Goal: Find specific page/section: Find specific page/section

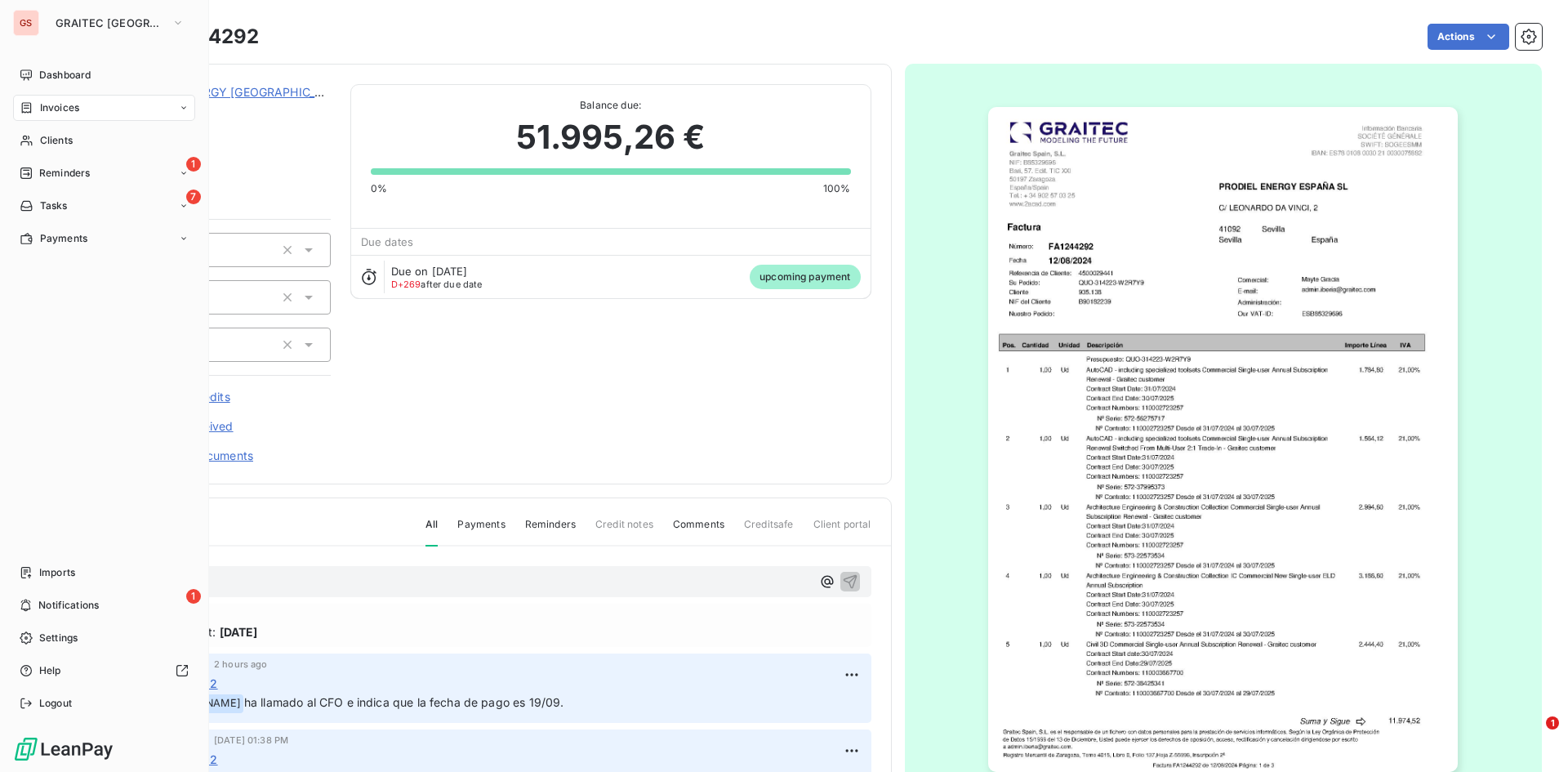
click at [44, 113] on span "Invoices" at bounding box center [59, 108] width 39 height 15
click at [85, 145] on div "Invoices" at bounding box center [114, 141] width 163 height 26
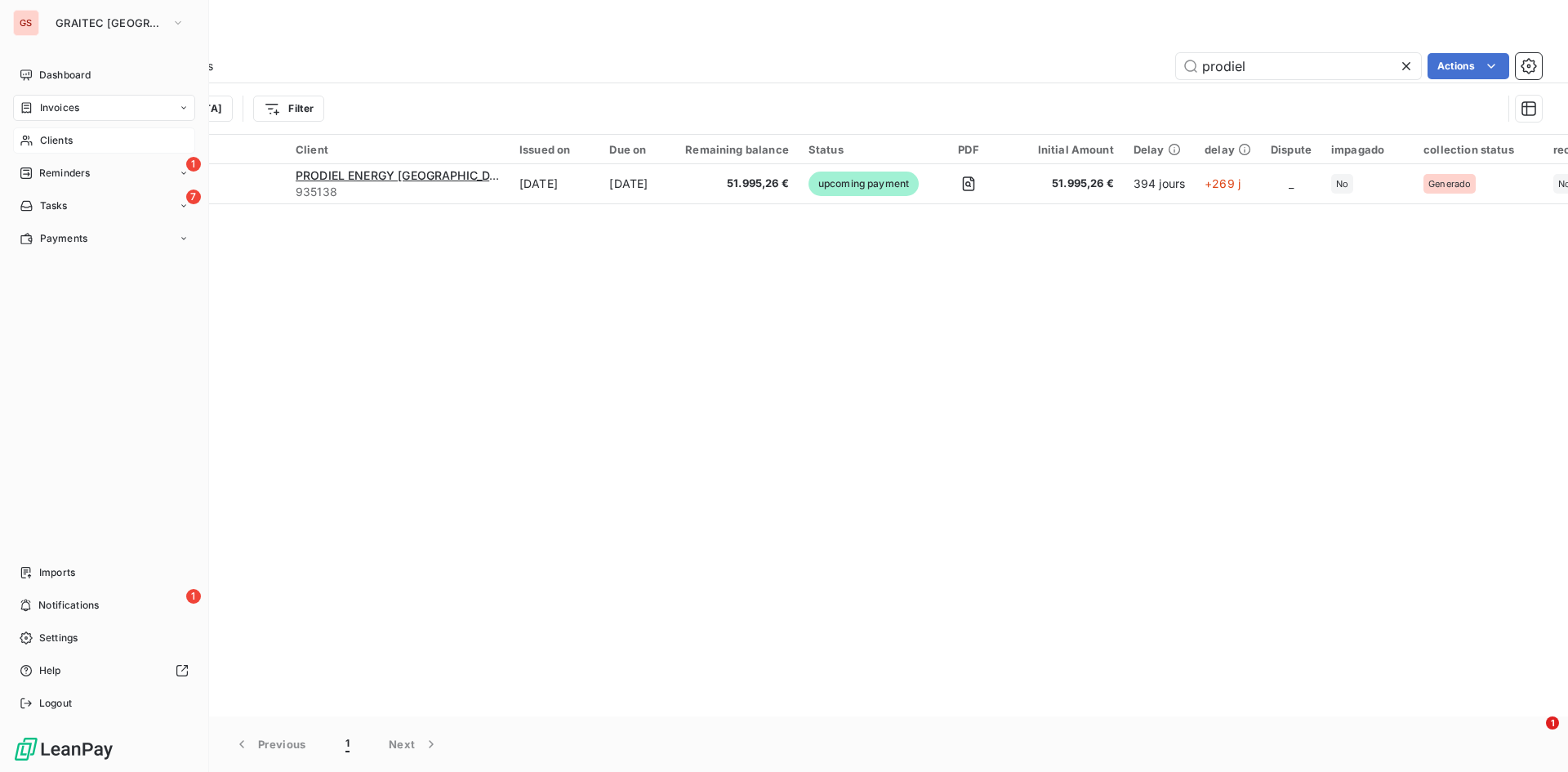
click at [26, 132] on div "Clients" at bounding box center [104, 141] width 183 height 26
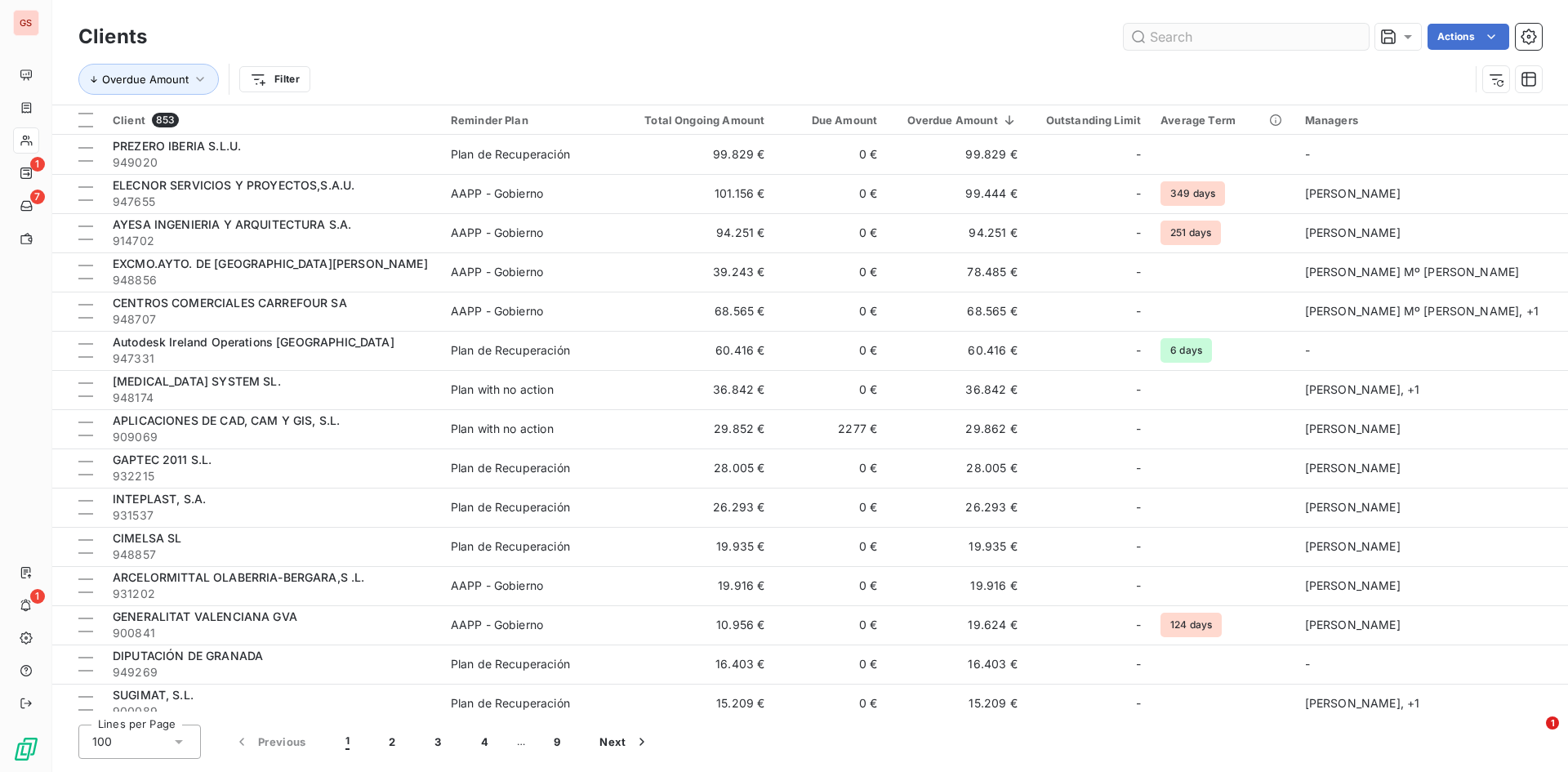
click at [1236, 40] on input "text" at bounding box center [1246, 37] width 245 height 26
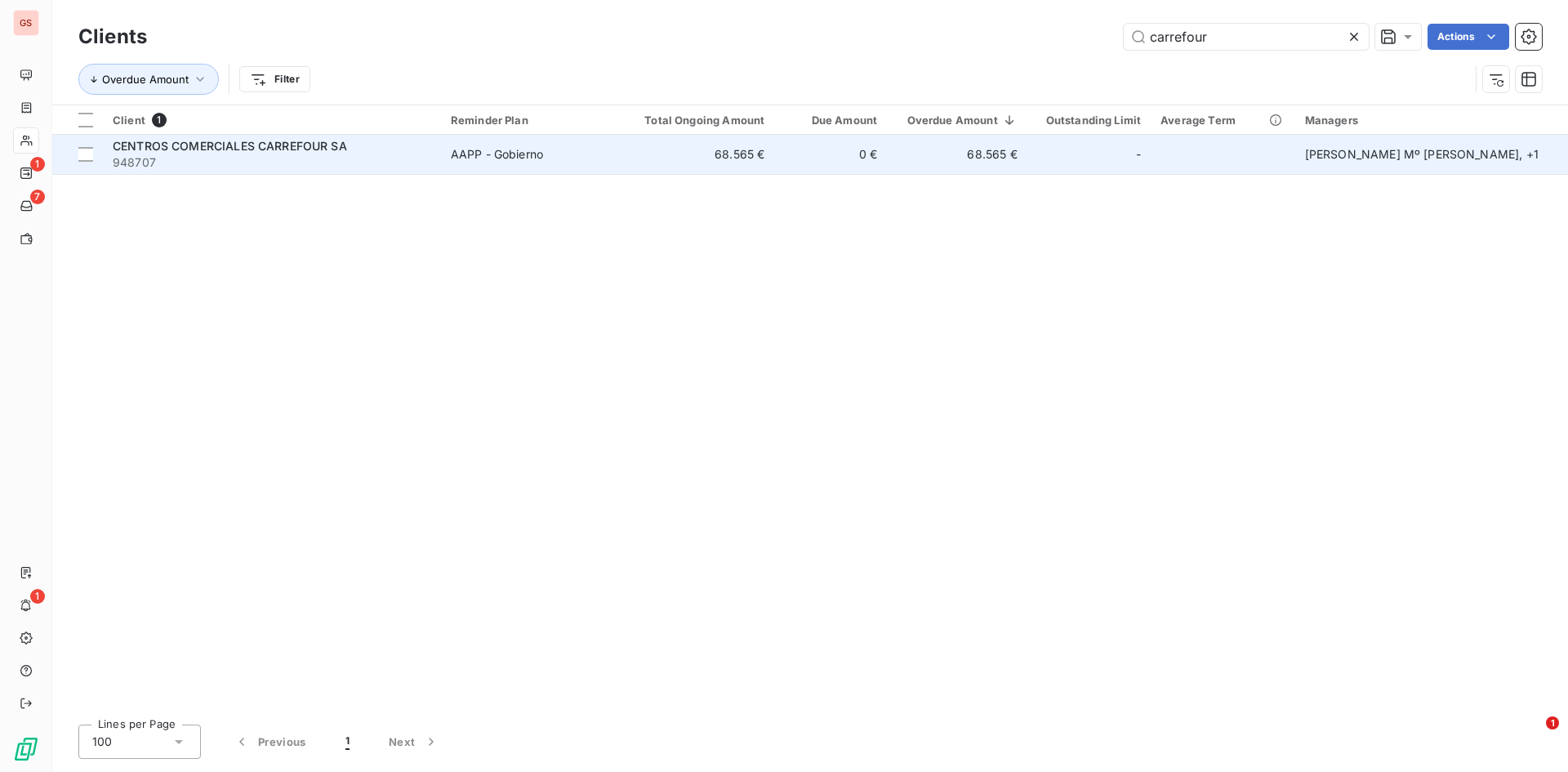
type input "carrefour"
click at [765, 162] on td "68.565 €" at bounding box center [699, 153] width 150 height 39
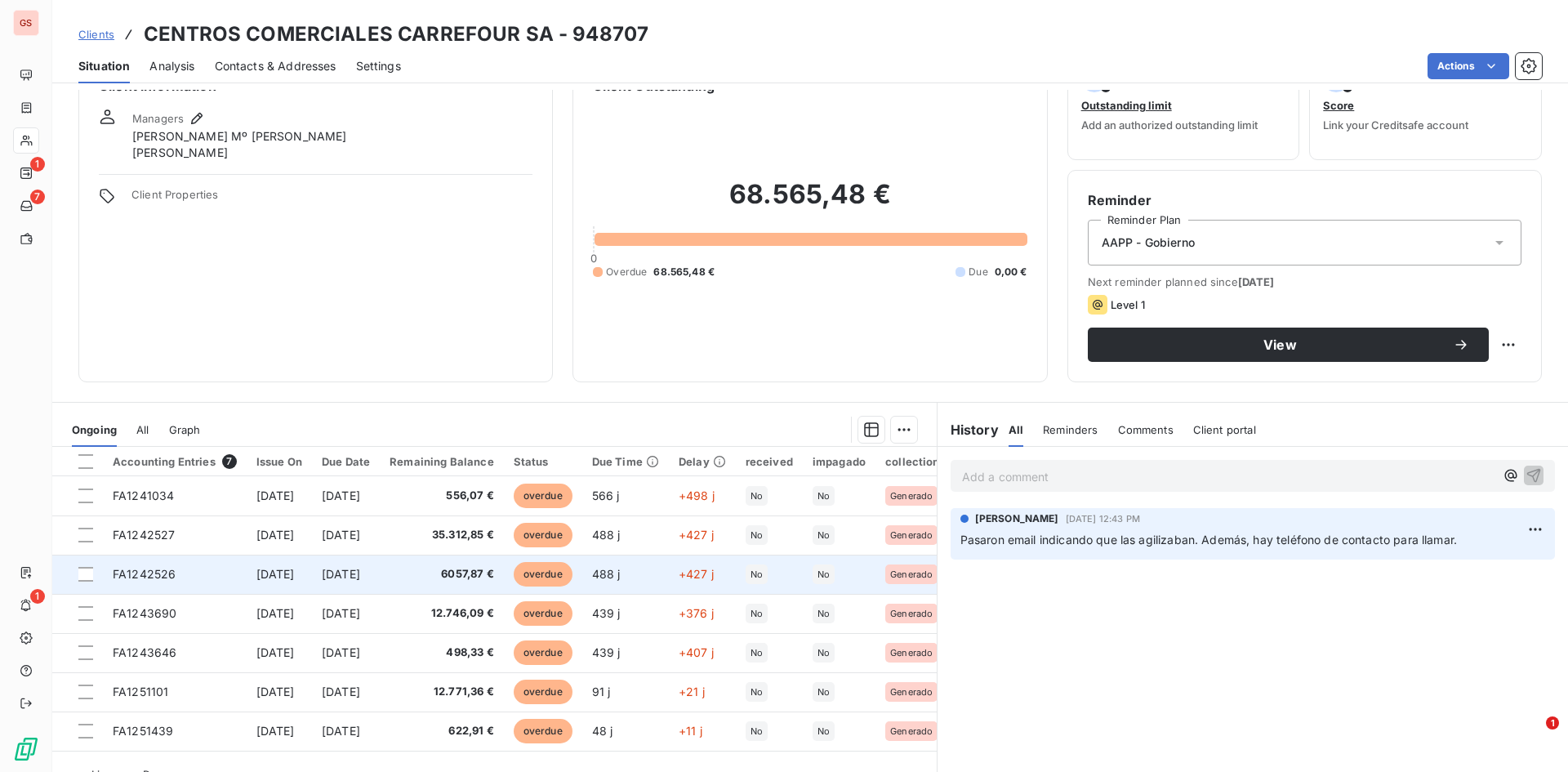
scroll to position [82, 0]
